Goal: Task Accomplishment & Management: Use online tool/utility

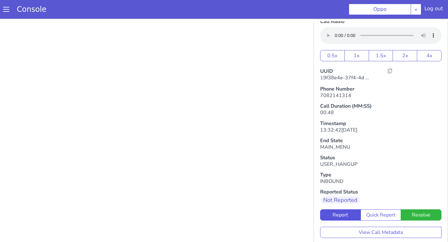
scroll to position [25, 0]
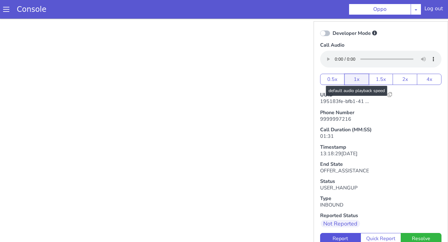
click at [357, 83] on button "1x" at bounding box center [357, 79] width 25 height 11
click at [381, 80] on button "1.5x" at bounding box center [381, 79] width 25 height 11
click at [356, 81] on button "1x" at bounding box center [357, 79] width 25 height 11
click at [433, 7] on div "Log out" at bounding box center [434, 10] width 19 height 10
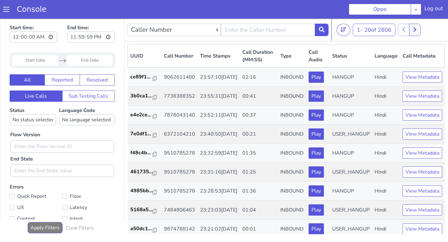
click at [435, 14] on div "Log out" at bounding box center [434, 10] width 19 height 10
click at [438, 17] on div "Log out" at bounding box center [440, 22] width 19 height 11
